Goal: Task Accomplishment & Management: Manage account settings

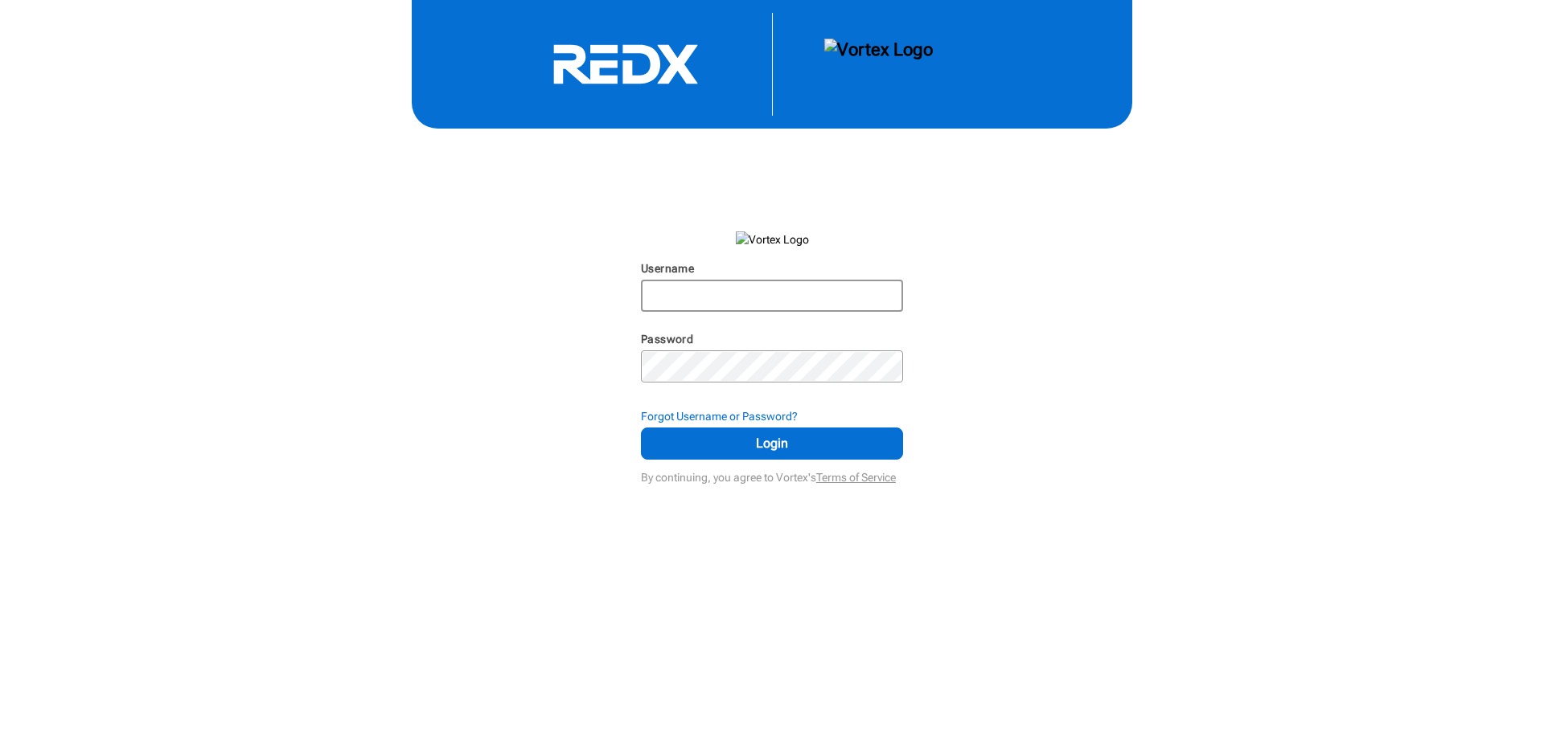
click at [703, 289] on input "Username" at bounding box center [771, 295] width 259 height 29
type input "[EMAIL_ADDRESS][DOMAIN_NAME]"
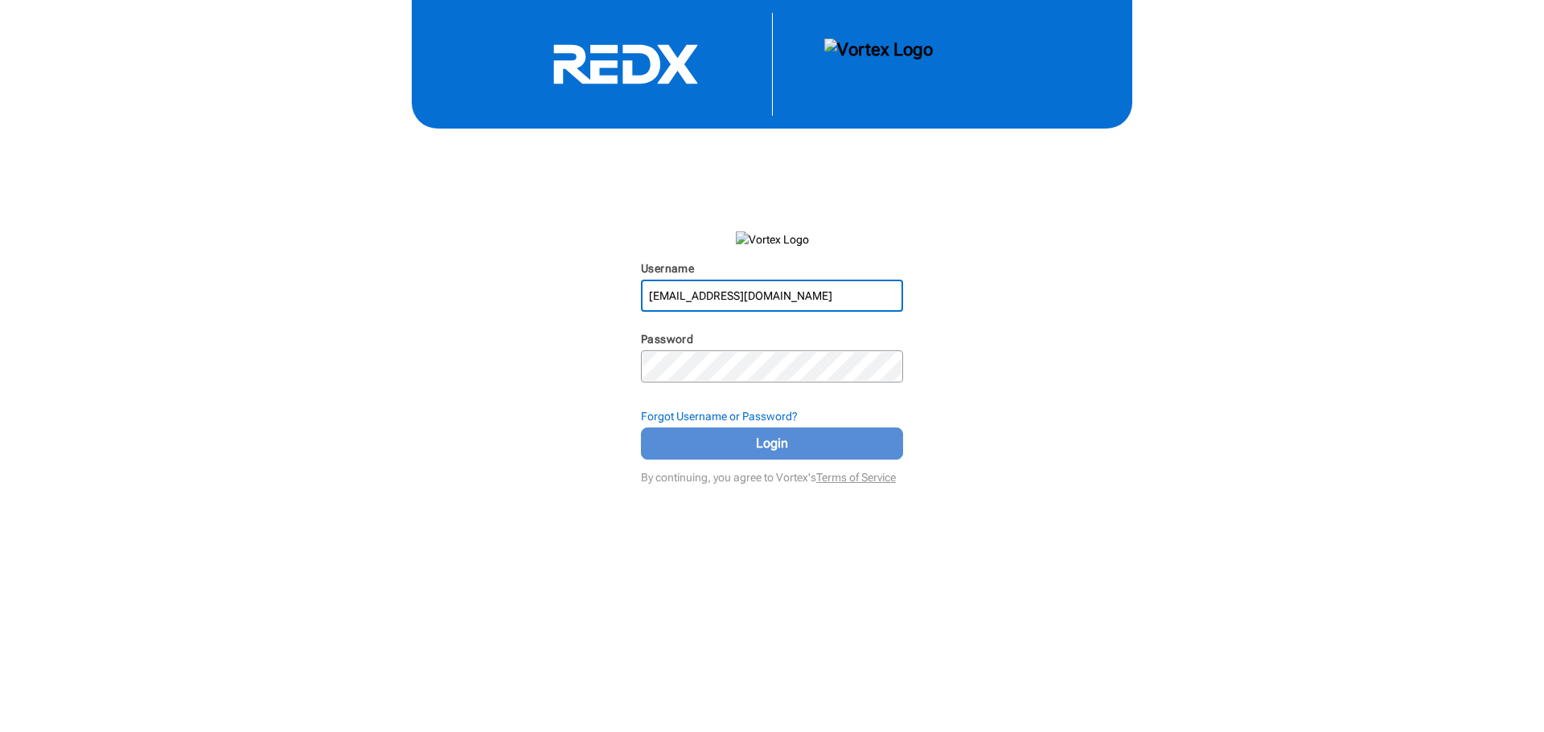
click at [775, 448] on span "Login" at bounding box center [772, 443] width 222 height 19
click at [672, 286] on input "Username" at bounding box center [771, 295] width 259 height 29
type input "[EMAIL_ADDRESS][DOMAIN_NAME]"
click at [801, 447] on span "Login" at bounding box center [772, 443] width 222 height 19
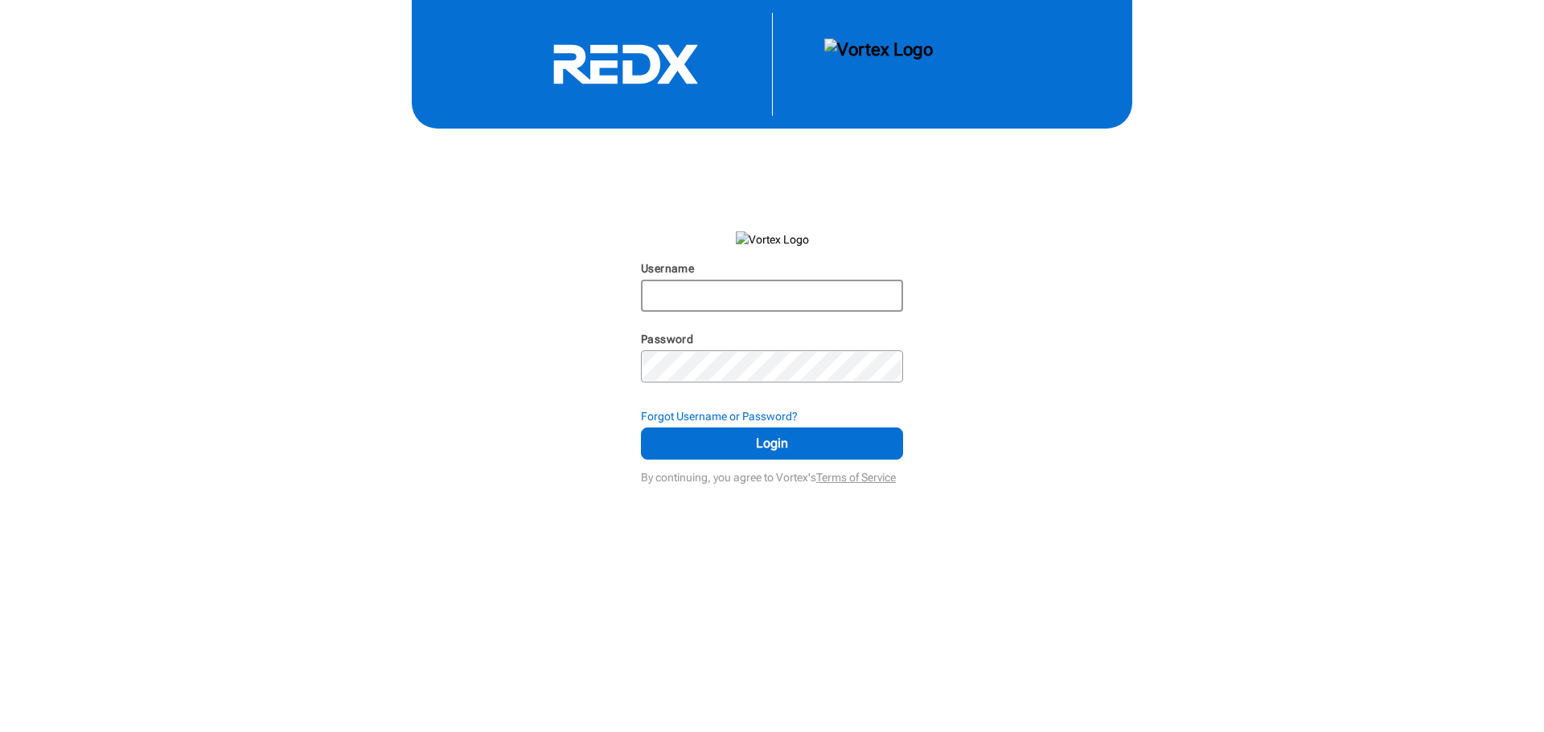
click at [654, 290] on input "Username" at bounding box center [771, 295] width 259 height 29
type input "[EMAIL_ADDRESS][DOMAIN_NAME]"
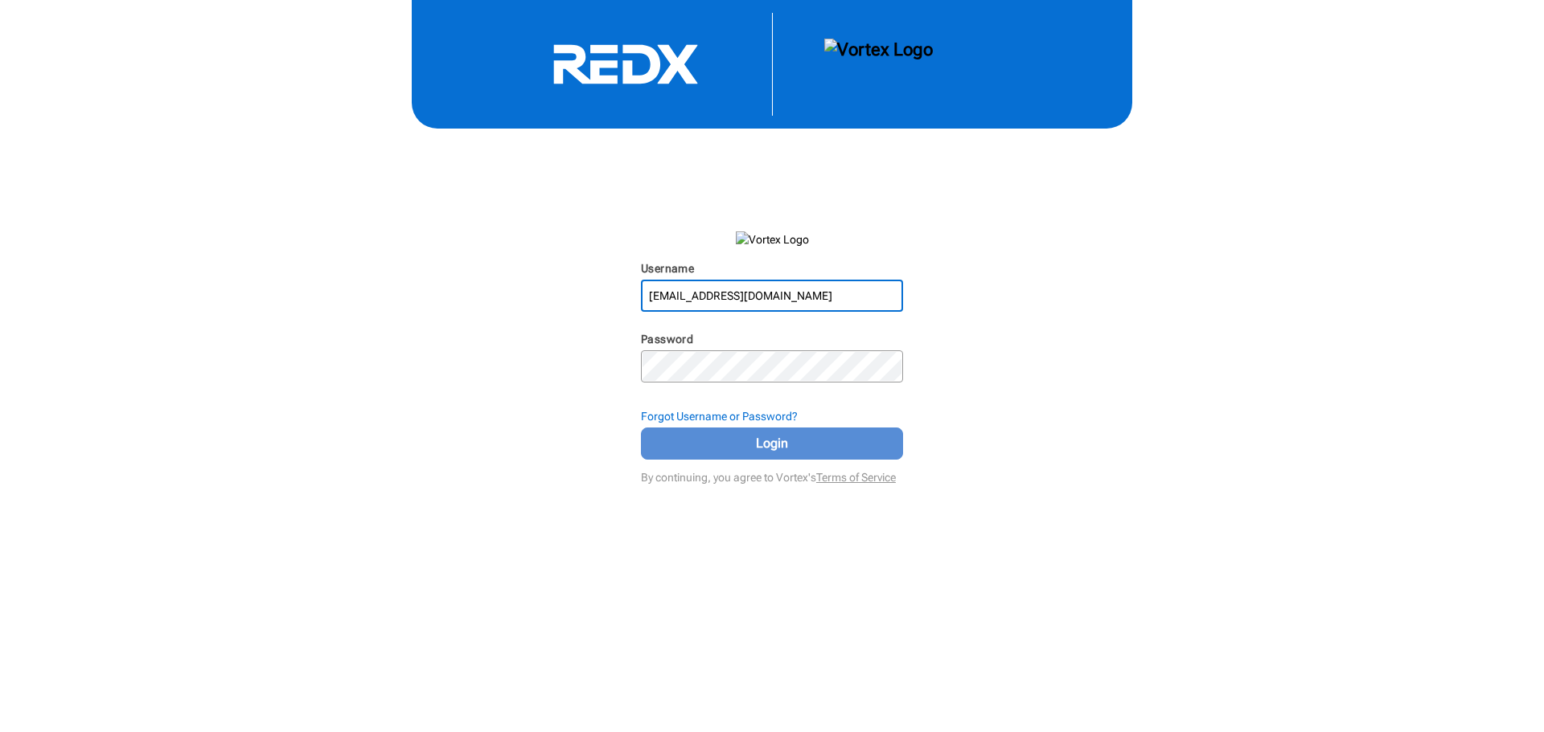
click at [824, 441] on span "Login" at bounding box center [772, 443] width 222 height 19
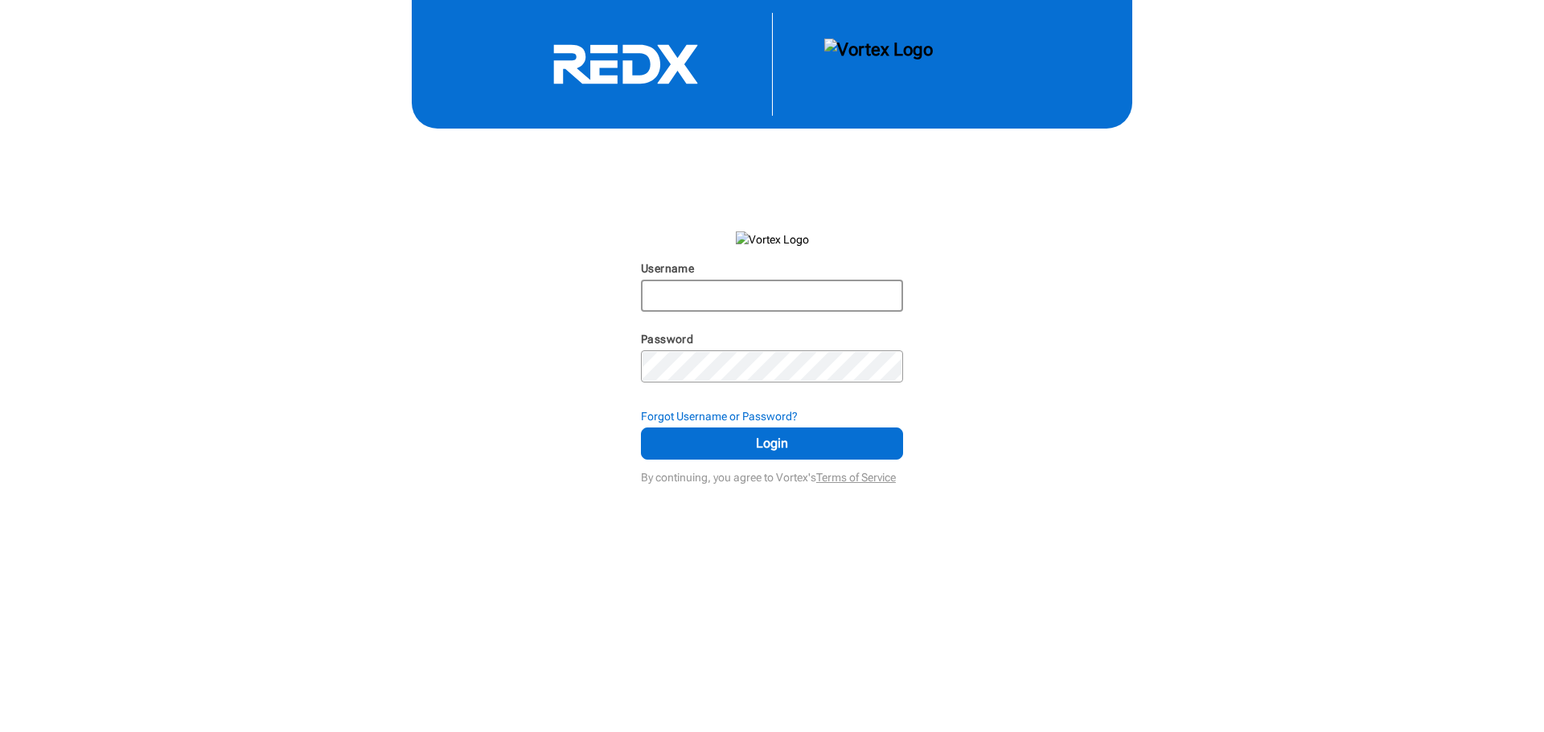
click at [681, 293] on input "Username" at bounding box center [771, 295] width 259 height 29
type input "[EMAIL_ADDRESS][DOMAIN_NAME]"
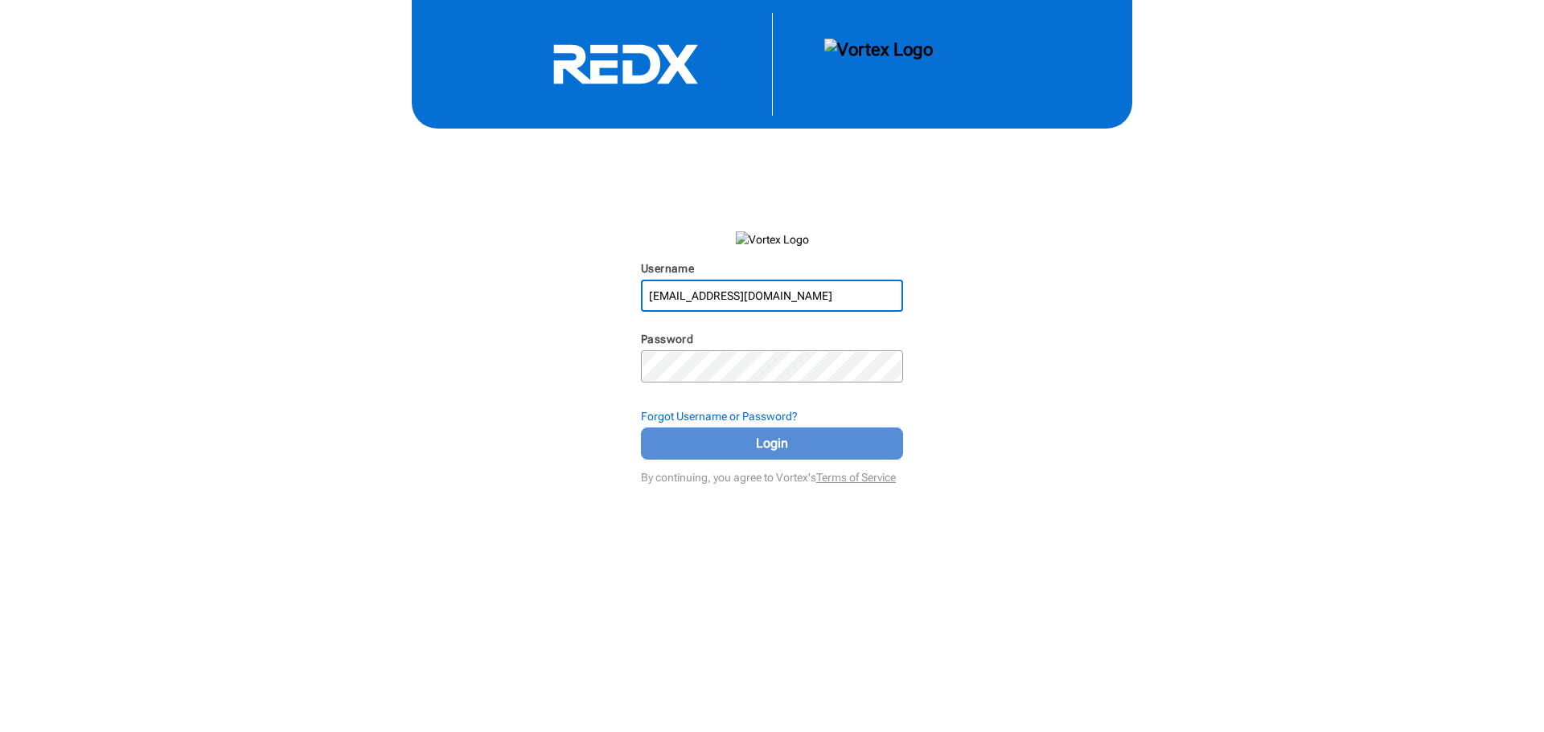
click at [794, 453] on span "Login" at bounding box center [772, 443] width 222 height 19
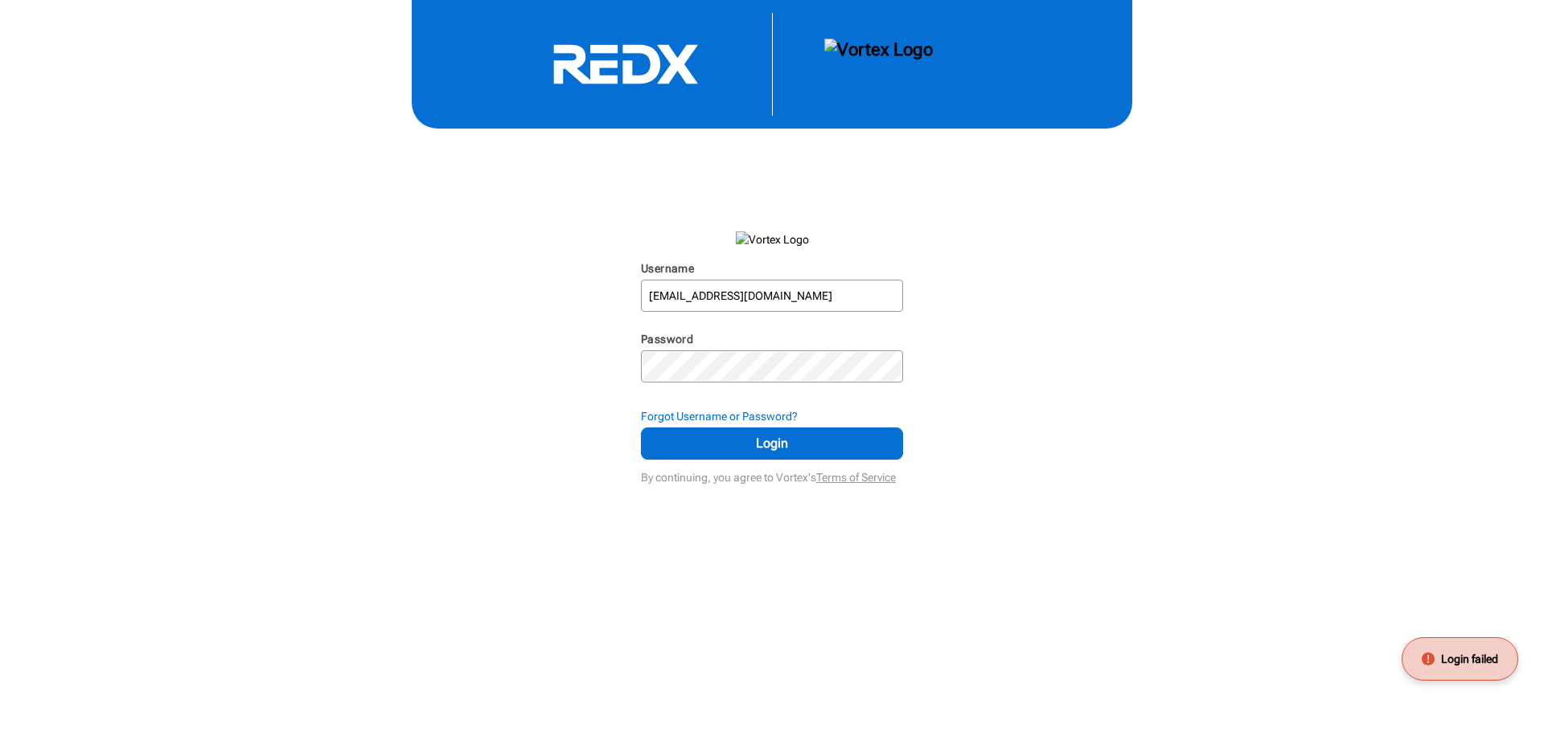
click at [1471, 661] on span "Login failed" at bounding box center [1469, 659] width 57 height 16
click at [720, 297] on input "Username" at bounding box center [771, 295] width 259 height 29
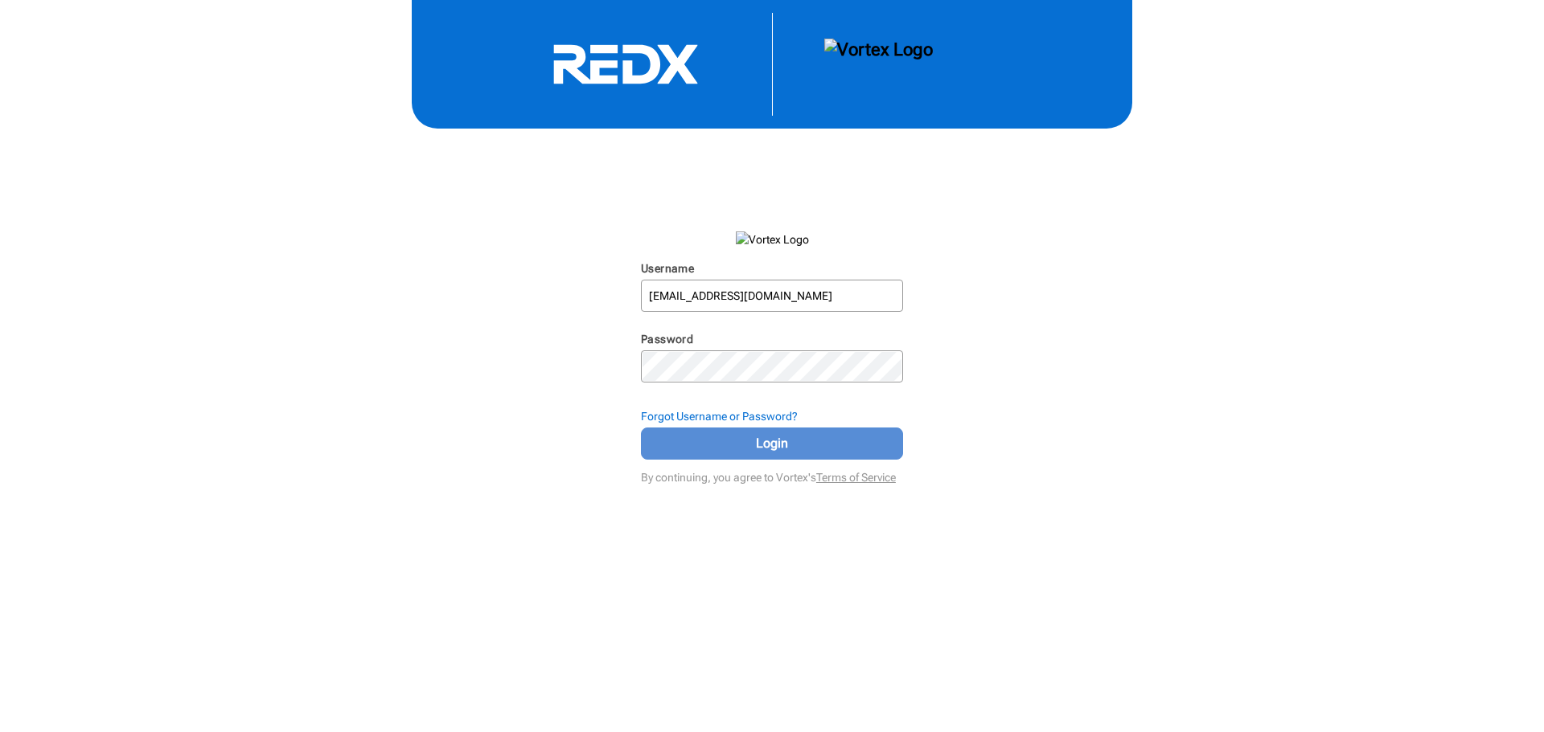
click at [803, 438] on span "Login" at bounding box center [772, 443] width 222 height 19
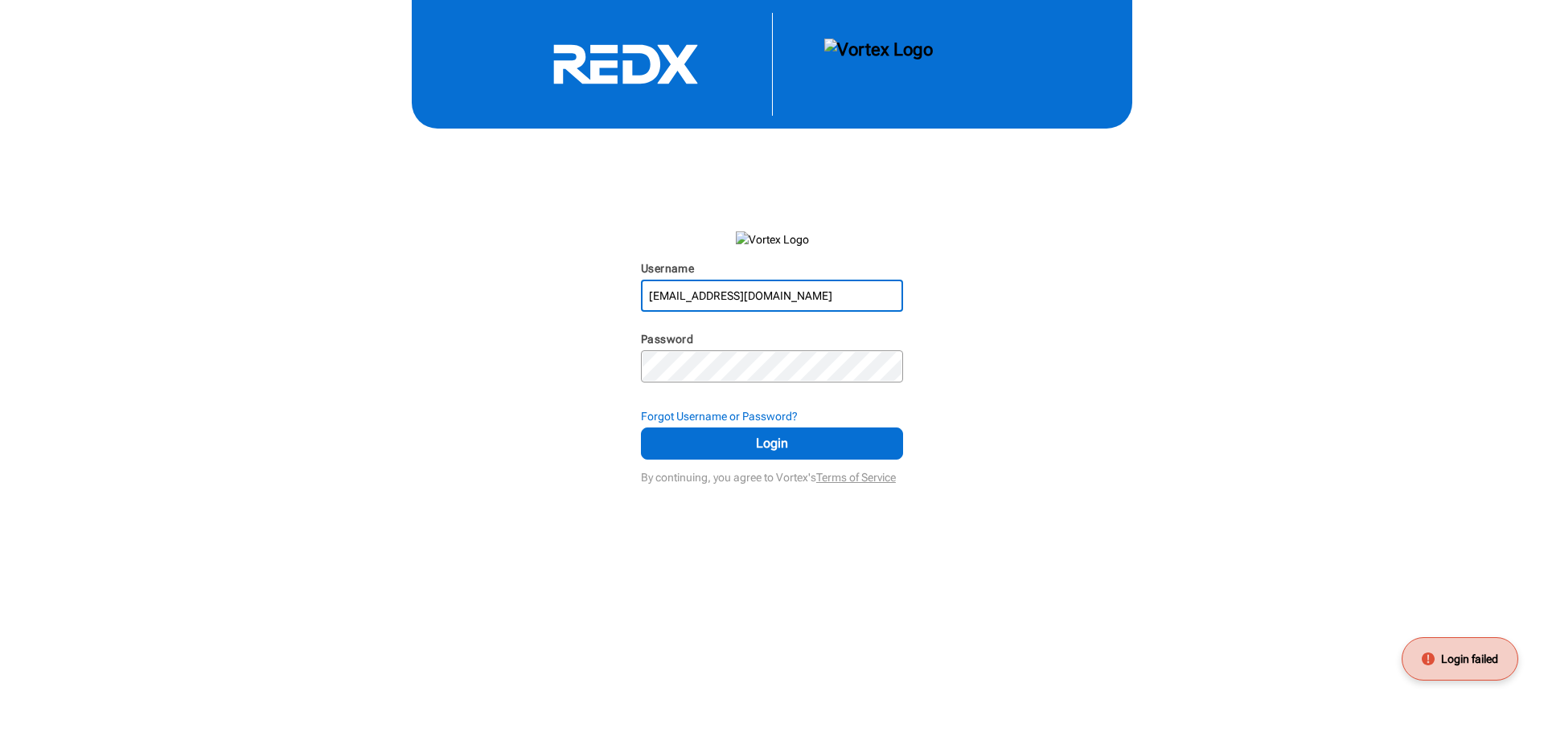
click at [787, 285] on input "[EMAIL_ADDRESS][DOMAIN_NAME]" at bounding box center [771, 295] width 259 height 29
type input "[EMAIL_ADDRESS][DOMAIN_NAME]"
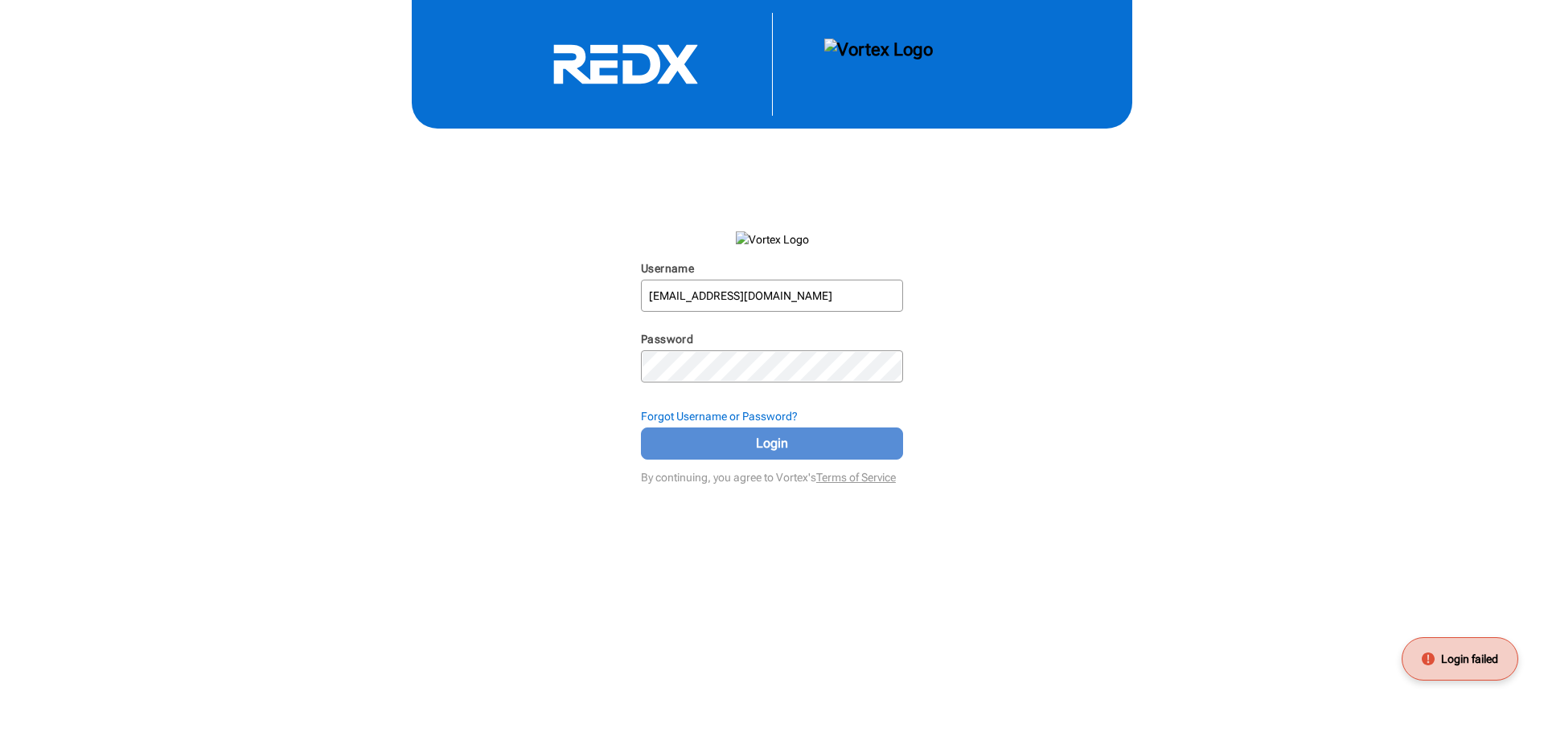
click at [811, 436] on span "Login" at bounding box center [772, 443] width 222 height 19
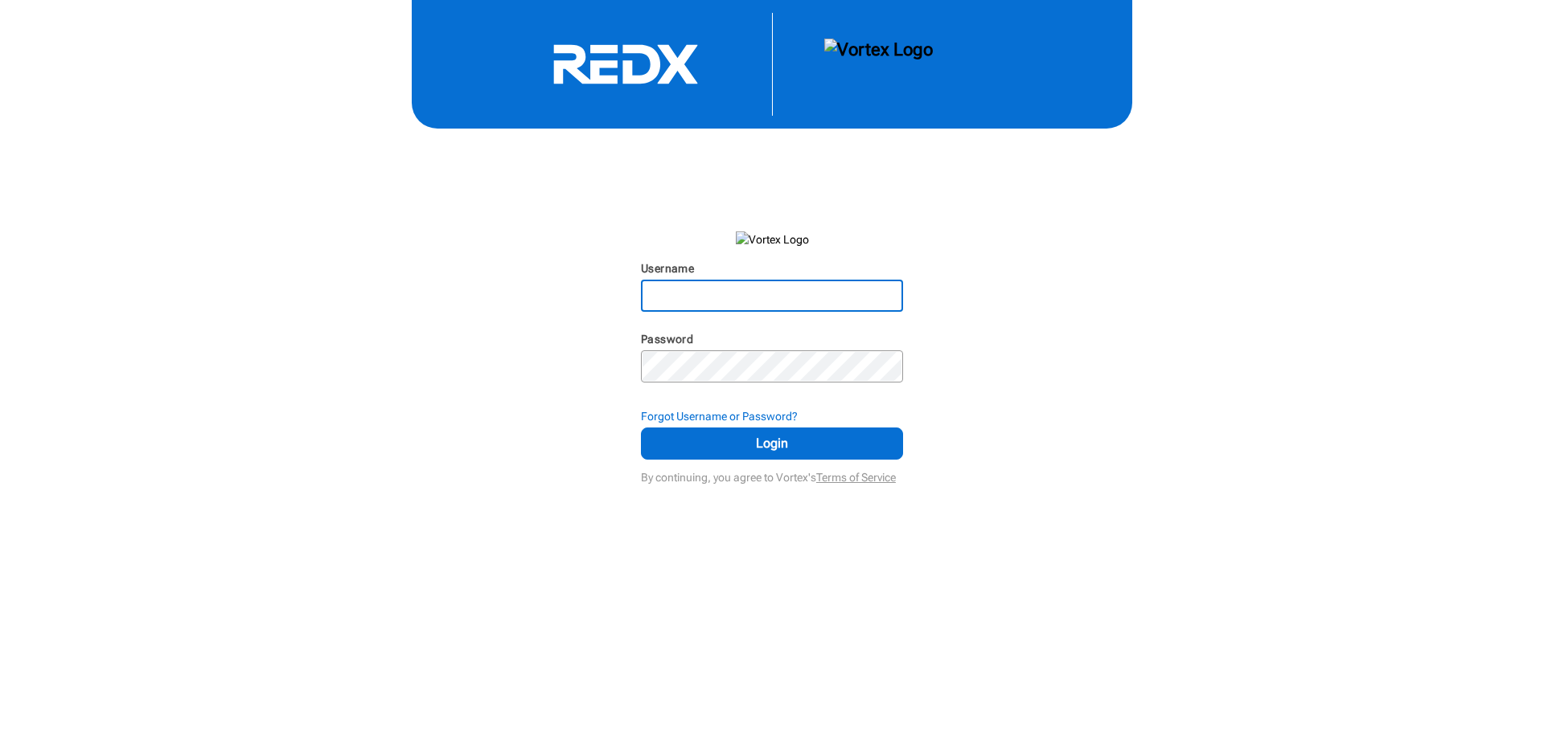
click at [767, 291] on input "Username" at bounding box center [771, 295] width 259 height 29
type input "[EMAIL_ADDRESS][DOMAIN_NAME]"
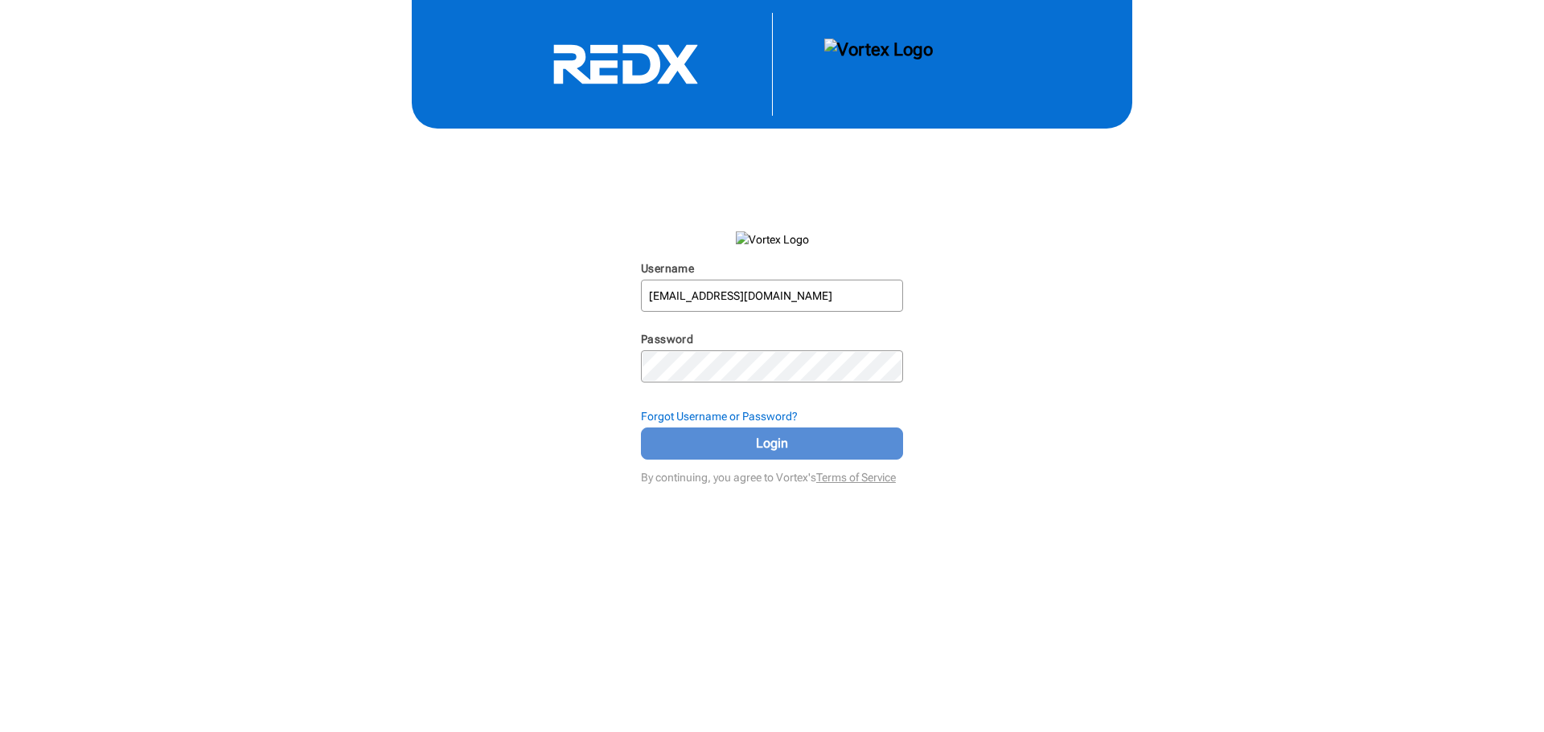
click at [751, 439] on span "Login" at bounding box center [772, 443] width 222 height 19
